Goal: Task Accomplishment & Management: Use online tool/utility

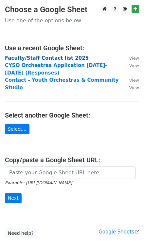
click at [32, 57] on strong "Faculty/Staff Contact list 2025" at bounding box center [47, 58] width 84 height 6
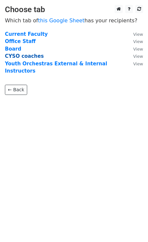
click at [21, 54] on strong "CYSO coaches" at bounding box center [24, 56] width 39 height 6
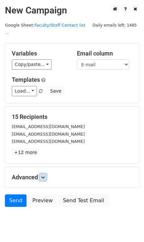
click at [47, 174] on link at bounding box center [42, 177] width 7 height 7
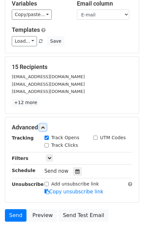
scroll to position [53, 0]
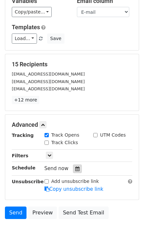
click at [75, 166] on icon at bounding box center [77, 168] width 4 height 5
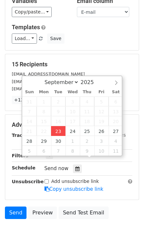
type input "2025-09-23 12:00"
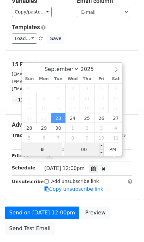
type input "8"
type input "2025-09-23 20:00"
type input "08"
click at [80, 151] on input "00" at bounding box center [84, 149] width 40 height 13
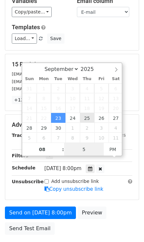
type input "57"
type input "2025-09-23 08:57"
click at [109, 147] on span "PM" at bounding box center [113, 149] width 18 height 13
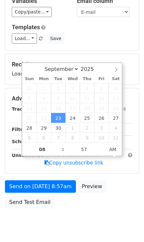
click at [95, 212] on div "Send on Sep 23 at 8:57am Preview Send Test Email" at bounding box center [72, 196] width 144 height 32
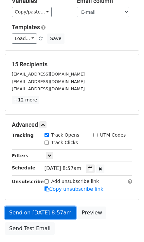
click at [50, 206] on link "Send on Sep 23 at 8:57am" at bounding box center [40, 212] width 71 height 12
